Goal: Task Accomplishment & Management: Complete application form

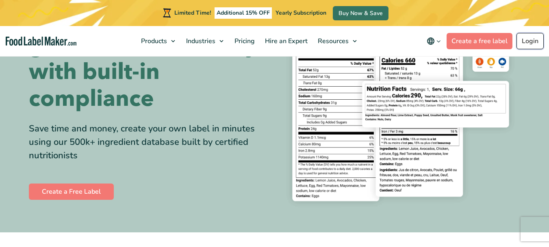
click at [529, 39] on link "Login" at bounding box center [529, 41] width 27 height 16
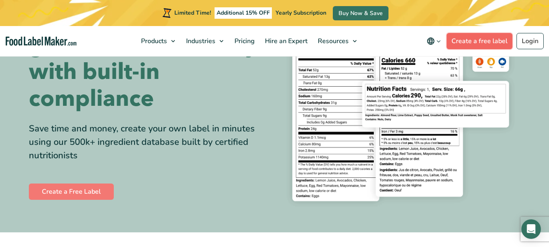
click at [504, 39] on link "Create a free label" at bounding box center [480, 41] width 66 height 16
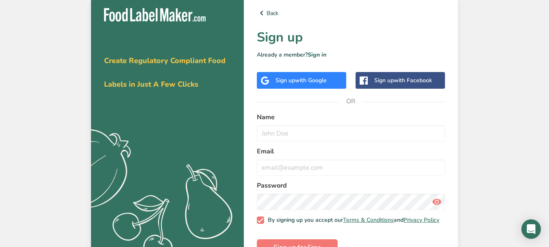
click at [319, 85] on div "Sign up with Google" at bounding box center [301, 80] width 89 height 17
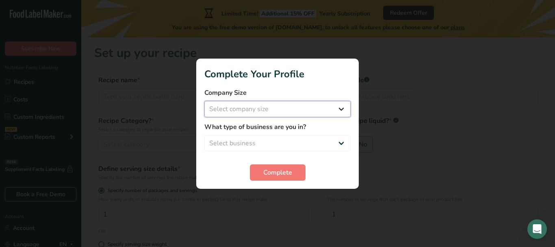
click at [272, 106] on select "Select company size Fewer than 10 Employees 10 to 50 Employees 51 to 500 Employ…" at bounding box center [277, 109] width 146 height 16
click at [307, 57] on div at bounding box center [277, 123] width 555 height 247
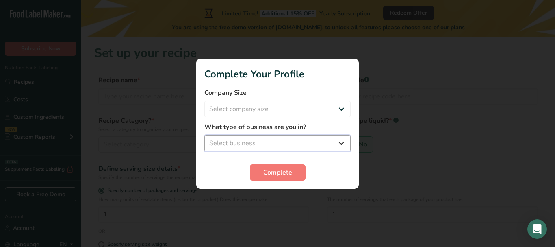
click at [291, 142] on select "Select business Packaged Food Manufacturer Restaurant & Cafe Bakery Meal Plans …" at bounding box center [277, 143] width 146 height 16
select select "5"
click at [204, 135] on select "Select business Packaged Food Manufacturer Restaurant & Cafe Bakery Meal Plans …" at bounding box center [277, 143] width 146 height 16
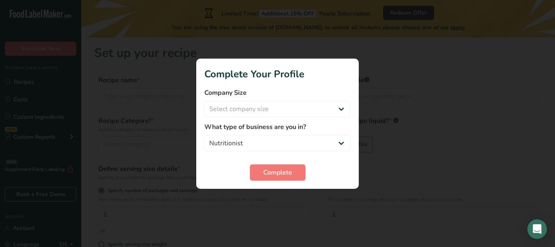
click at [277, 97] on label "Company Size" at bounding box center [277, 93] width 146 height 10
click at [277, 106] on select "Select company size Fewer than 10 Employees 10 to 50 Employees 51 to 500 Employ…" at bounding box center [277, 109] width 146 height 16
select select "3"
click at [204, 101] on select "Select company size Fewer than 10 Employees 10 to 50 Employees 51 to 500 Employ…" at bounding box center [277, 109] width 146 height 16
click at [275, 174] on span "Complete" at bounding box center [277, 172] width 29 height 10
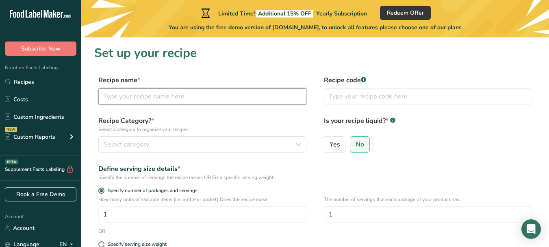
click at [179, 99] on input "text" at bounding box center [202, 96] width 208 height 16
type input "ඍ"
type input "Refined Sunflower Oil"
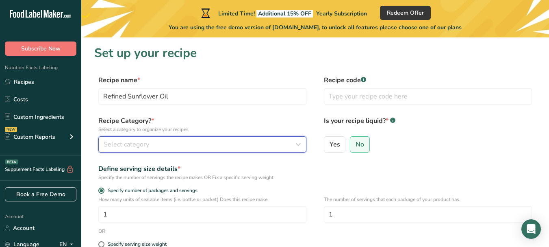
click at [235, 142] on div "Select category" at bounding box center [200, 144] width 193 height 10
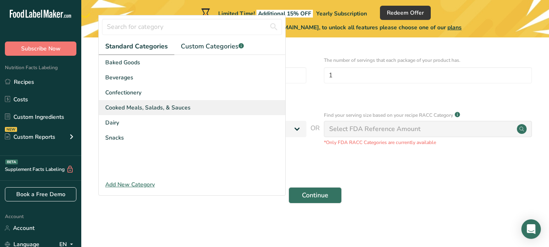
scroll to position [139, 0]
